Goal: Task Accomplishment & Management: Manage account settings

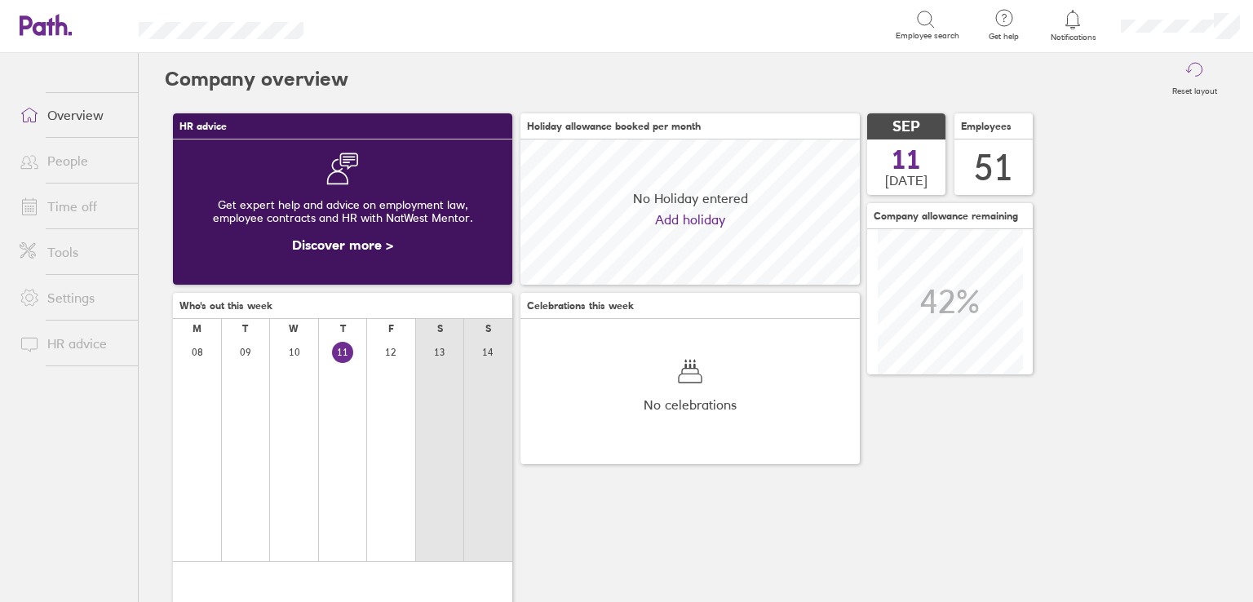
scroll to position [144, 339]
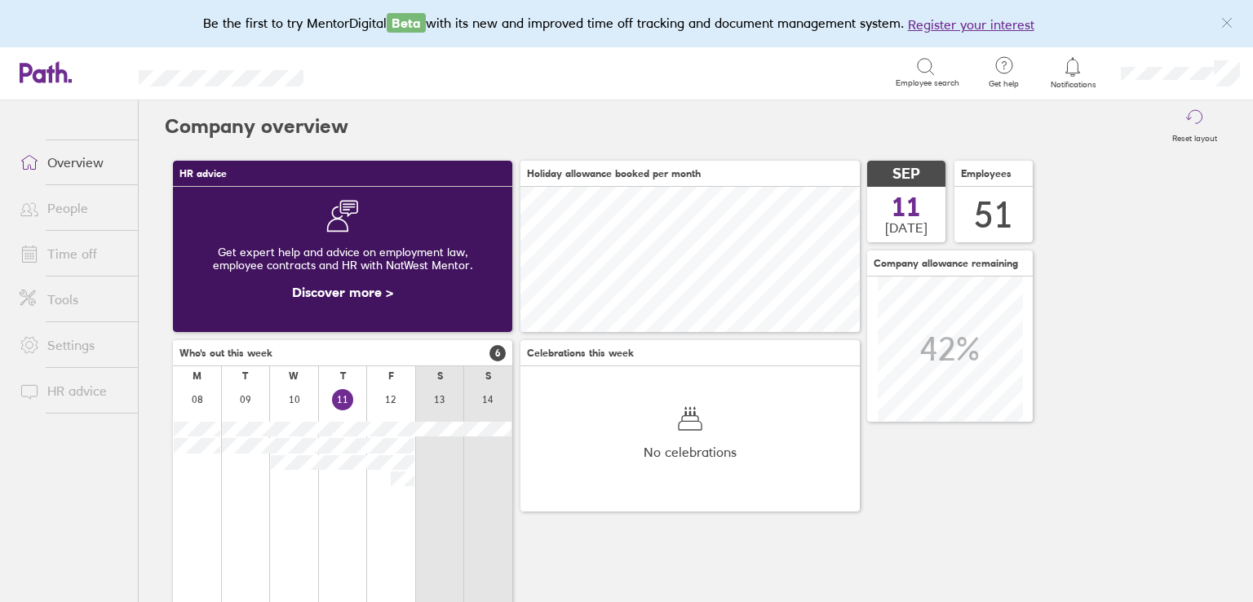
click at [42, 254] on span at bounding box center [27, 254] width 41 height 20
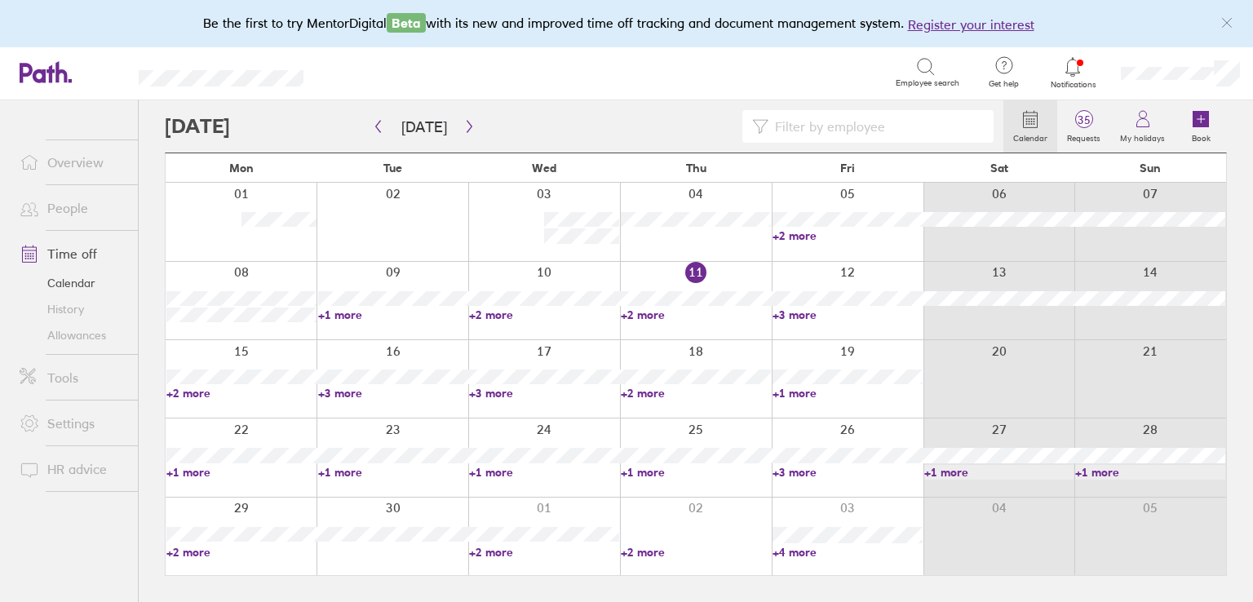
click at [82, 200] on link "People" at bounding box center [72, 208] width 131 height 33
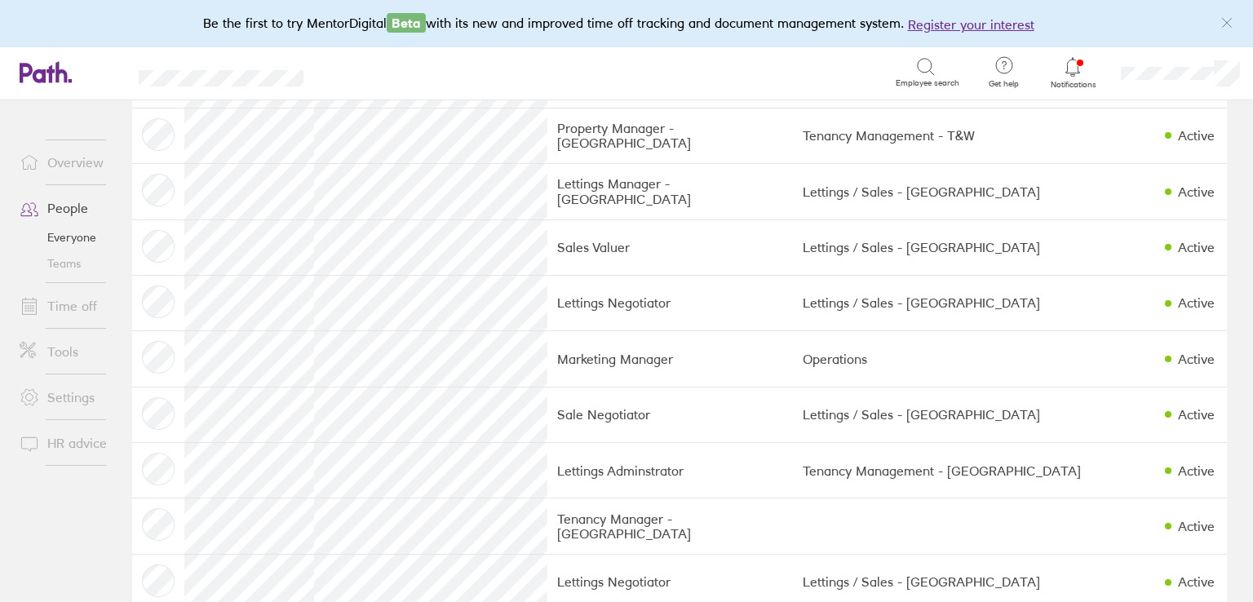
scroll to position [1142, 0]
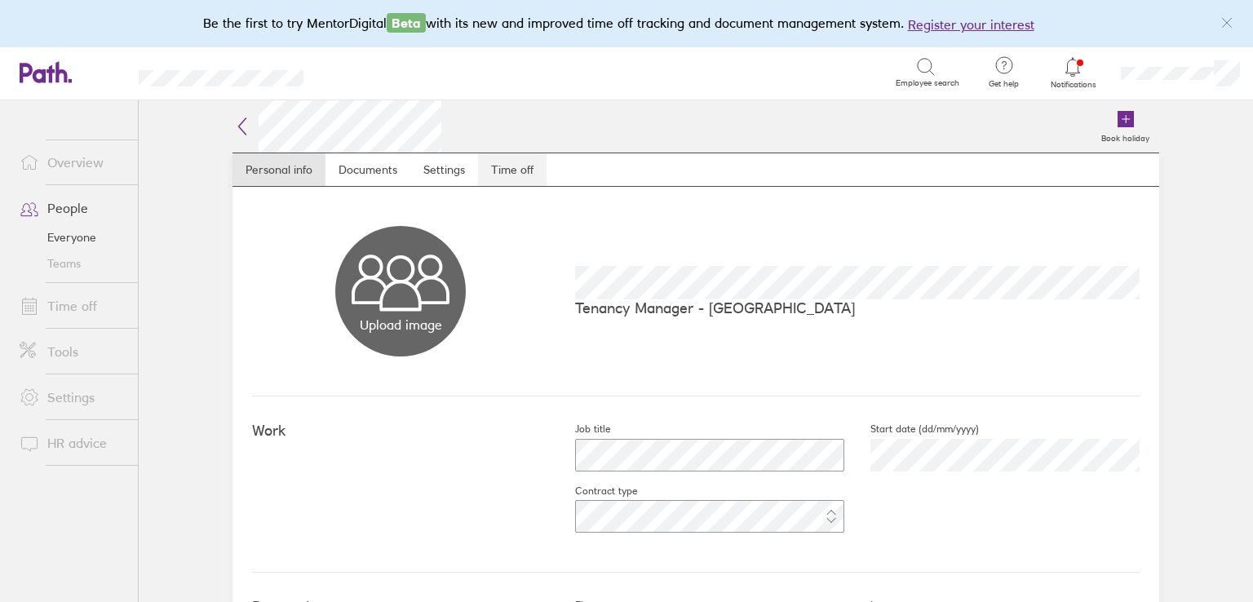
click at [510, 170] on link "Time off" at bounding box center [512, 169] width 69 height 33
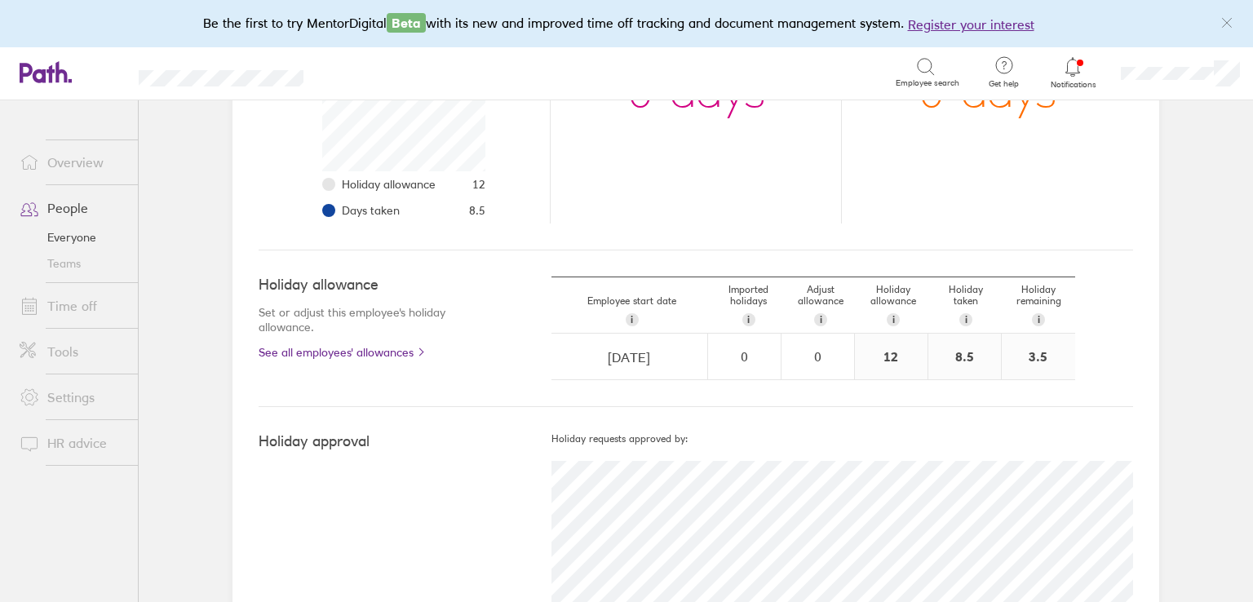
scroll to position [435, 0]
